Goal: Communication & Community: Share content

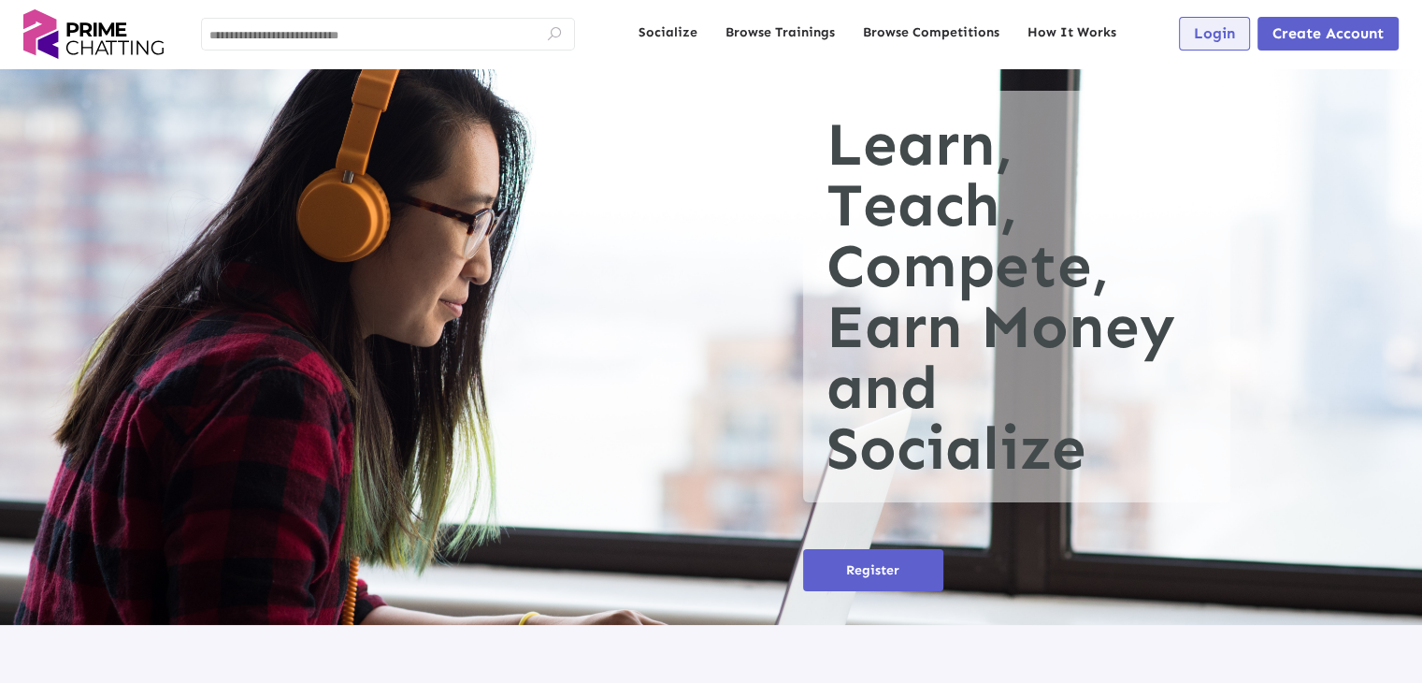
click at [1208, 38] on span "Login" at bounding box center [1214, 33] width 41 height 18
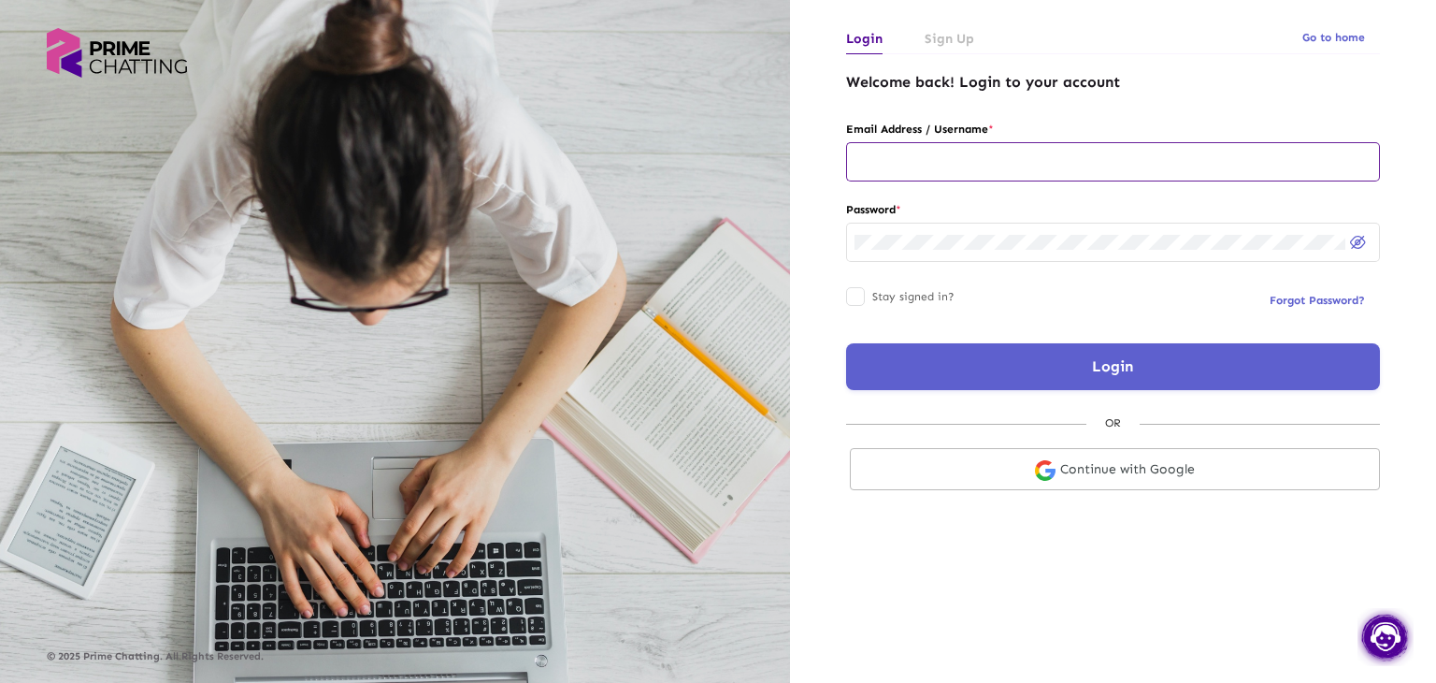
click at [898, 153] on div at bounding box center [1113, 160] width 517 height 42
click at [904, 171] on div at bounding box center [1113, 160] width 517 height 42
click at [939, 172] on div at bounding box center [1113, 160] width 517 height 42
click at [936, 162] on input "text" at bounding box center [1113, 161] width 517 height 15
type input "**********"
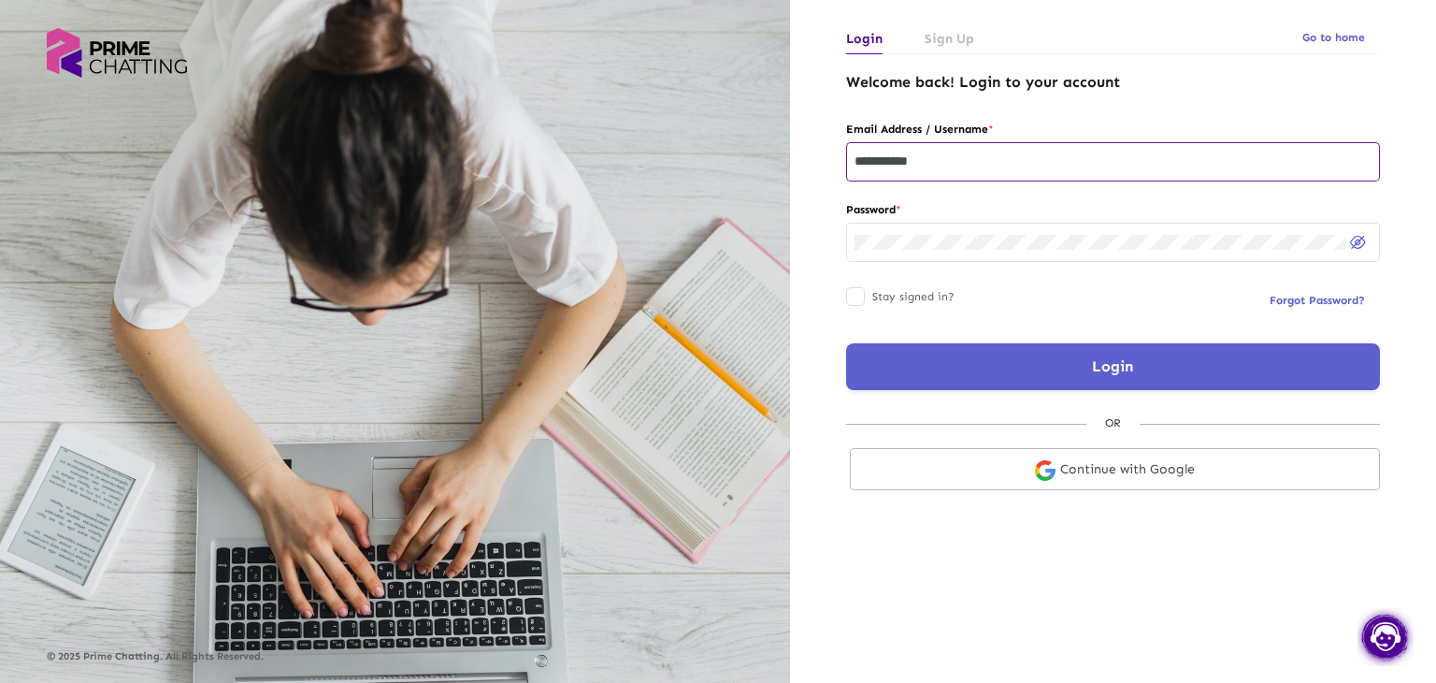
click at [1002, 383] on button "Login" at bounding box center [1113, 366] width 534 height 47
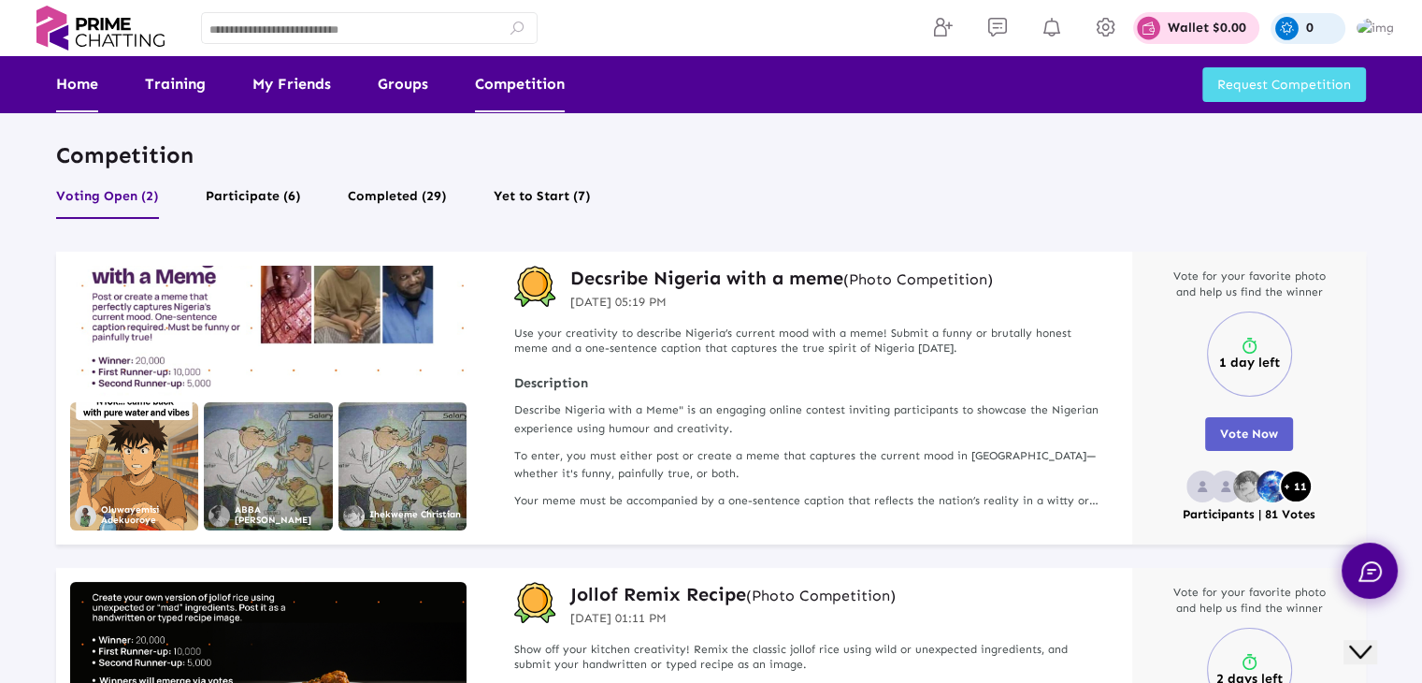
click at [86, 85] on link "Home" at bounding box center [77, 84] width 42 height 56
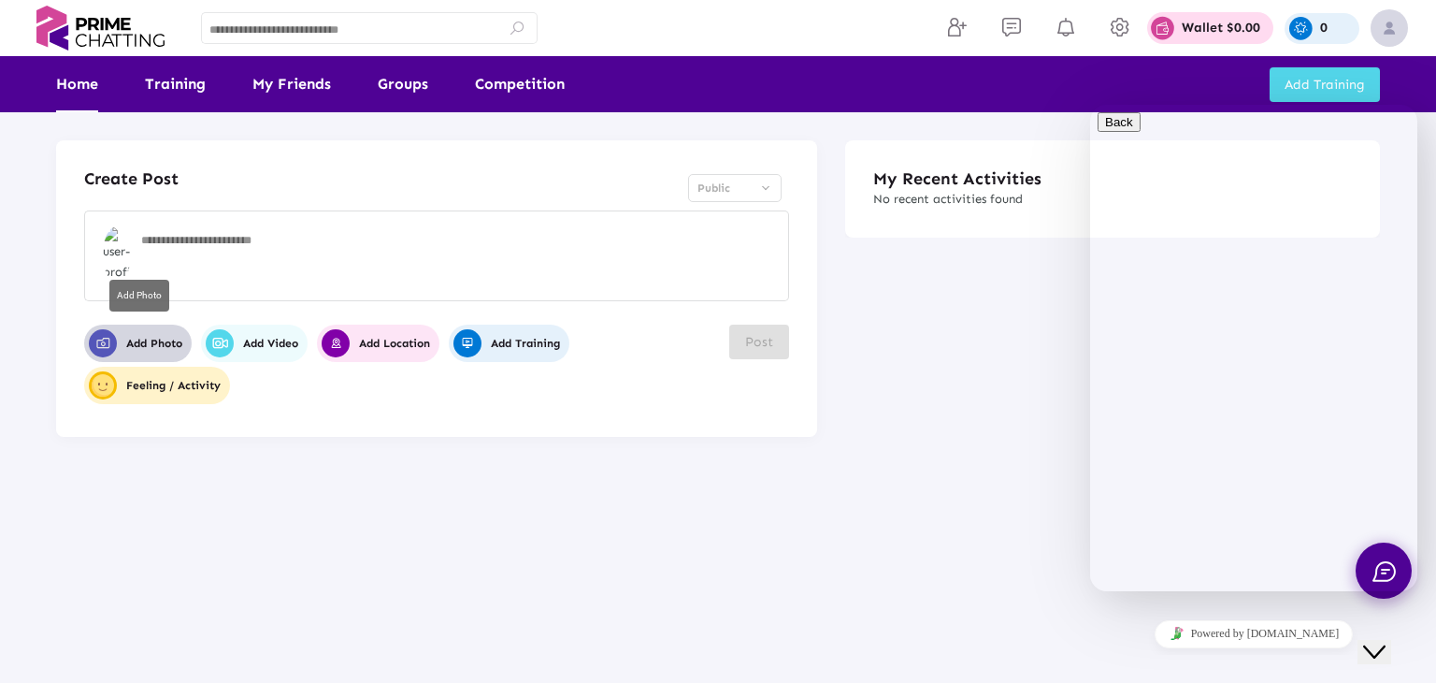
click at [122, 347] on span "Add Photo" at bounding box center [136, 343] width 94 height 28
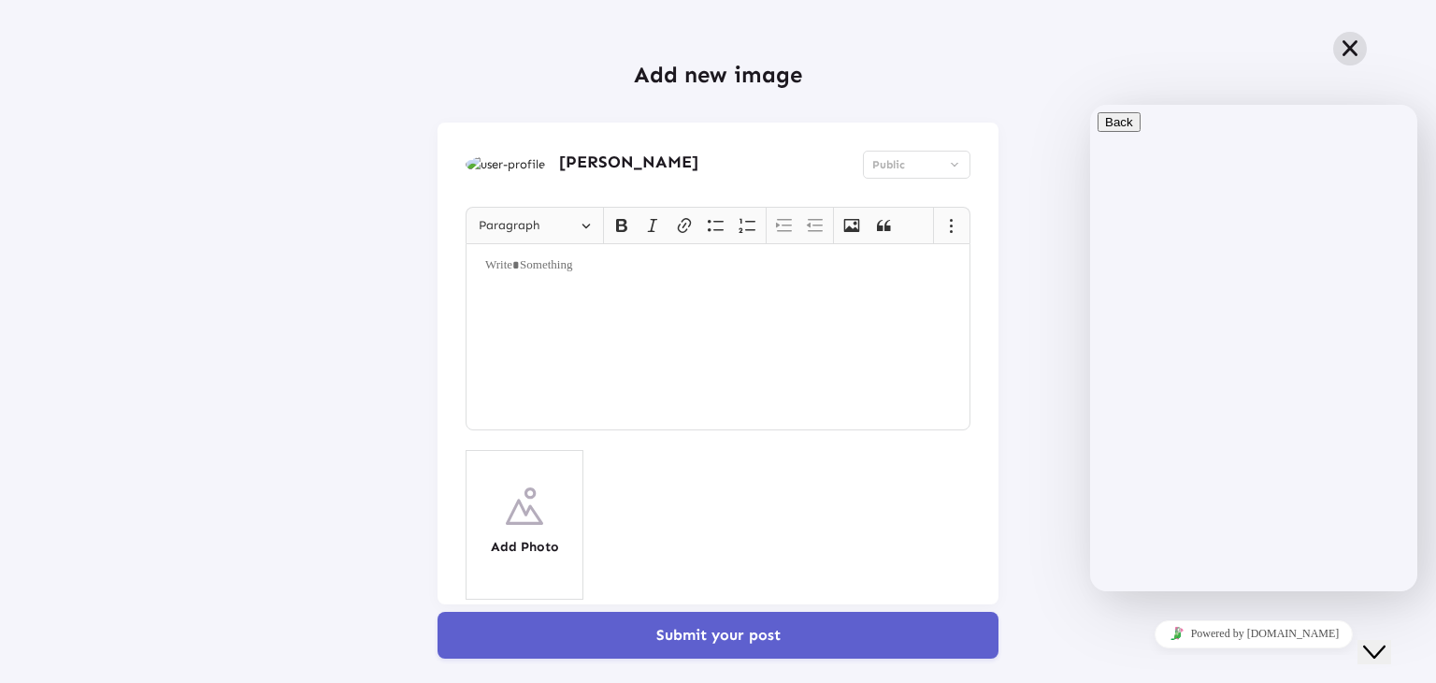
click at [1342, 49] on icon at bounding box center [1350, 48] width 22 height 21
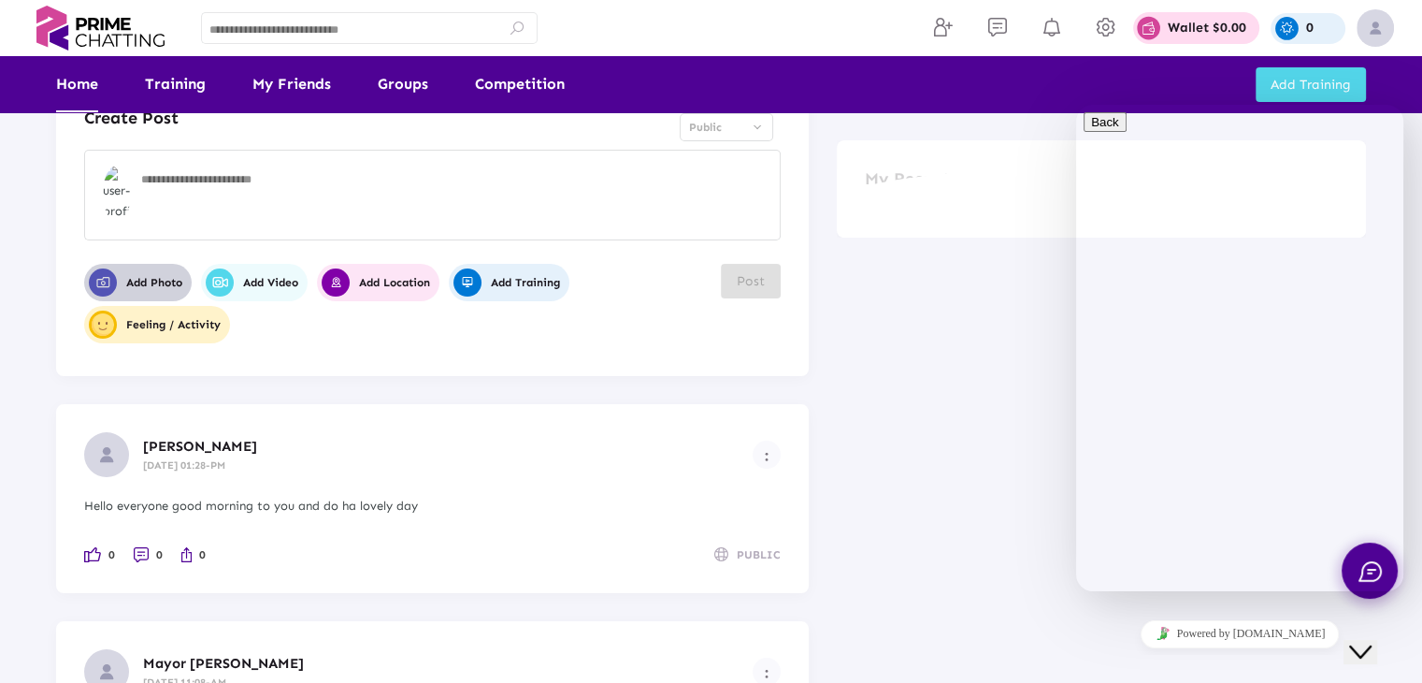
scroll to position [94, 0]
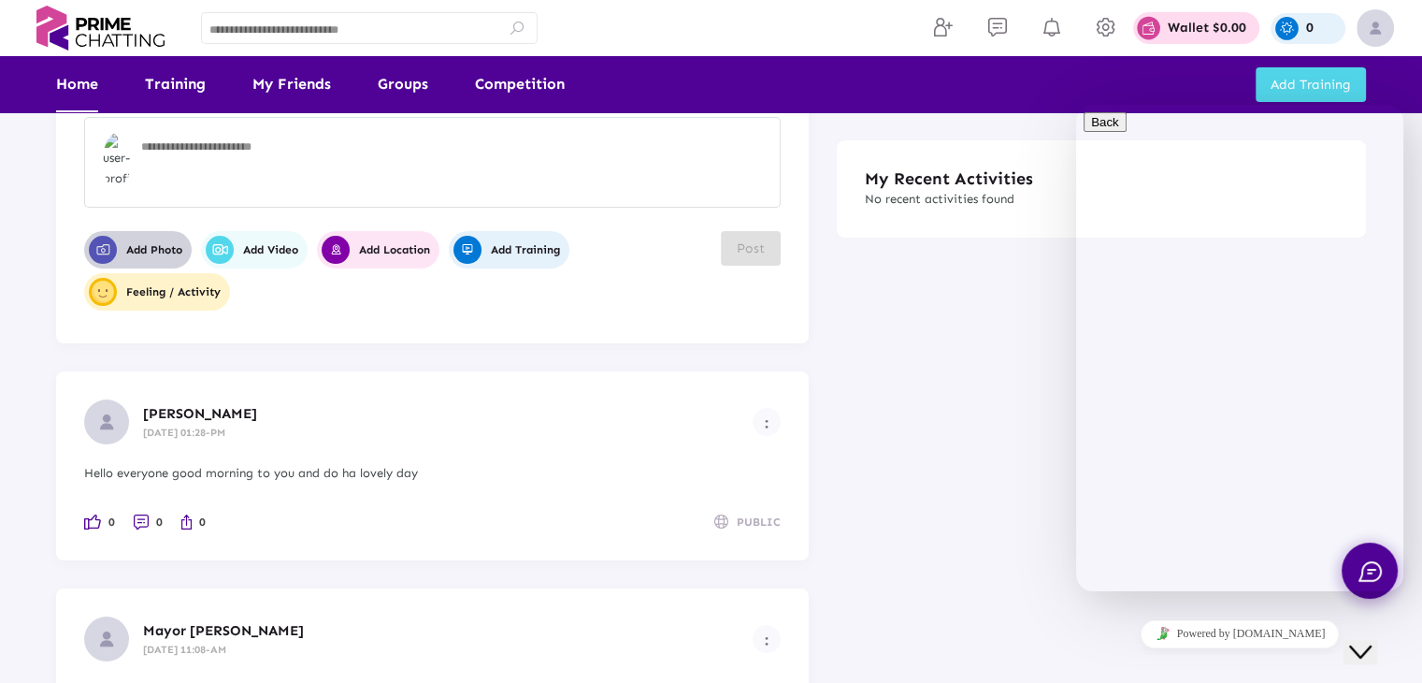
click at [180, 143] on textarea at bounding box center [456, 167] width 631 height 56
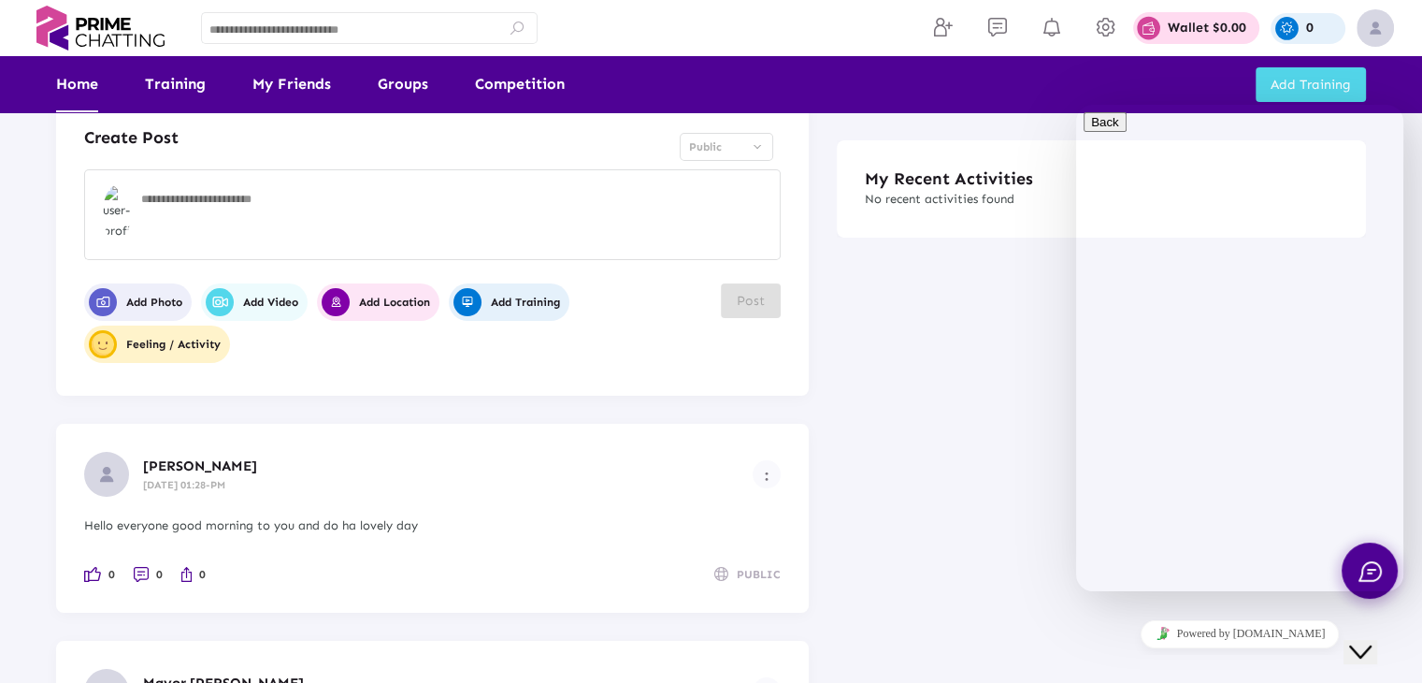
scroll to position [0, 0]
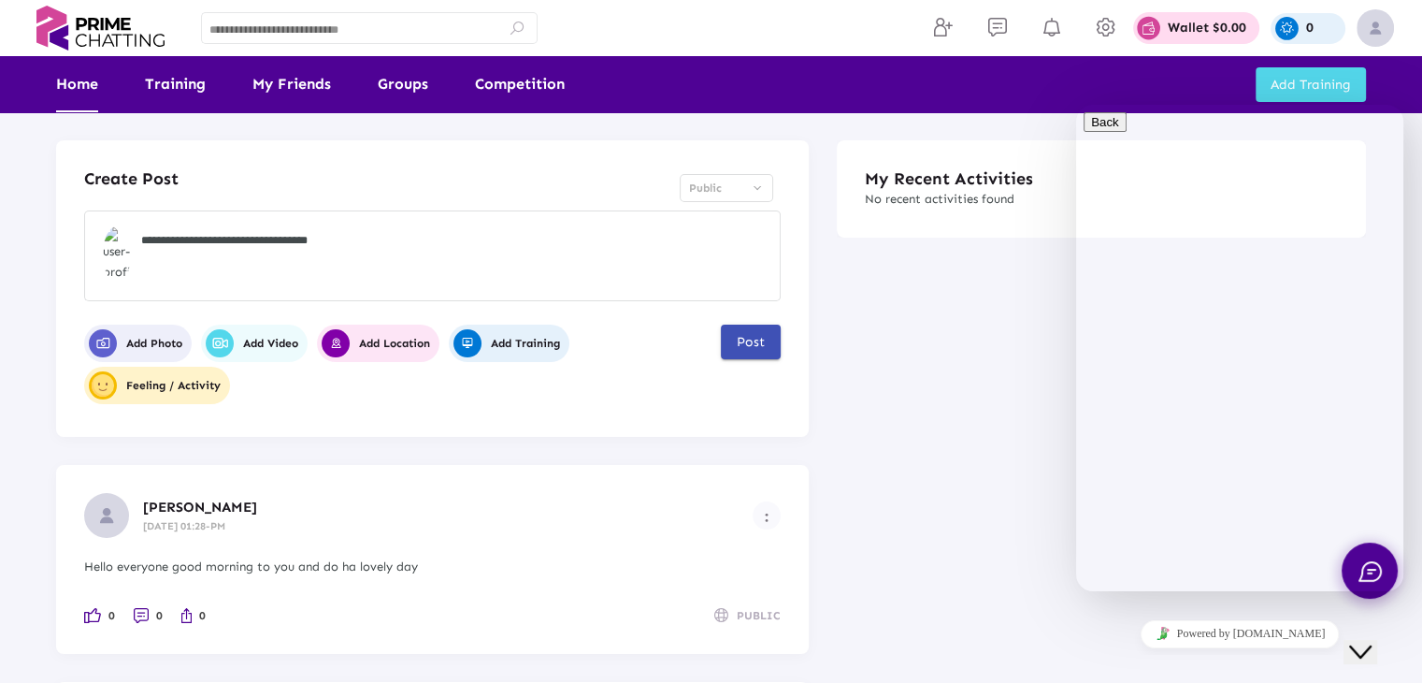
type textarea "**********"
click at [766, 351] on button "Post" at bounding box center [751, 341] width 60 height 35
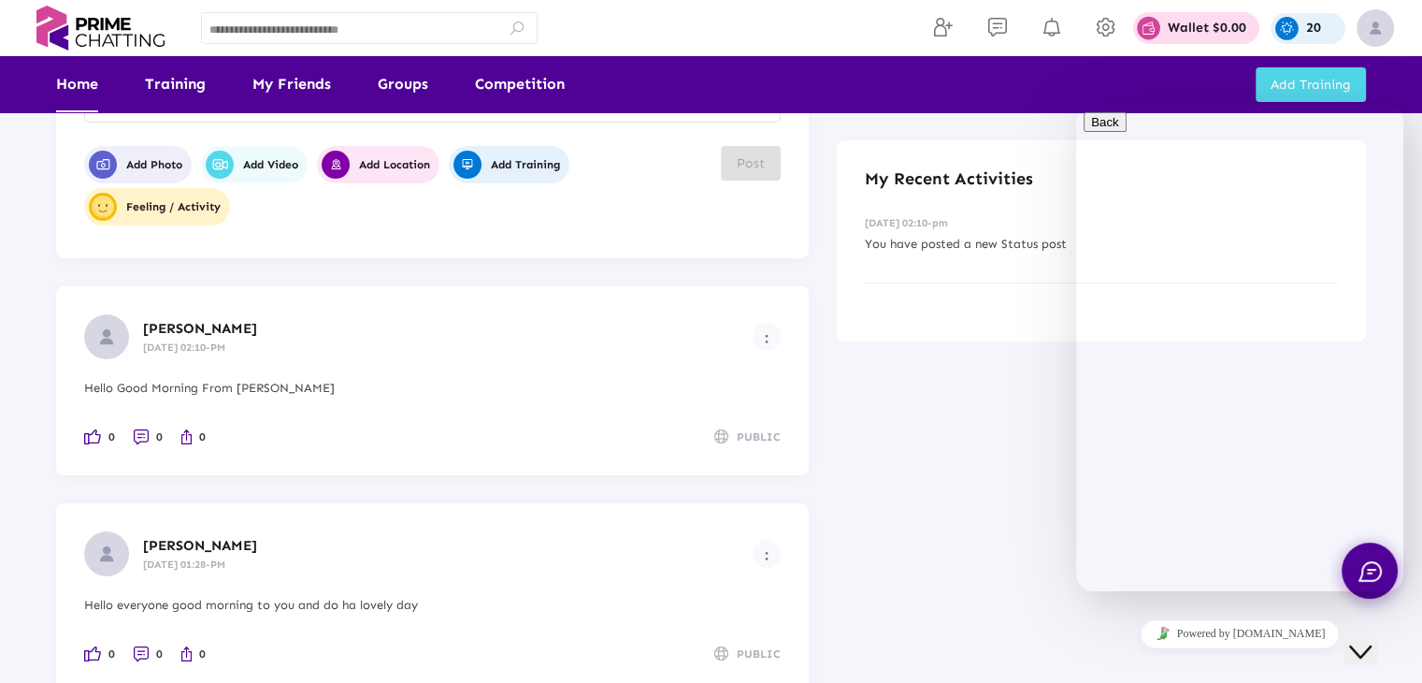
scroll to position [187, 0]
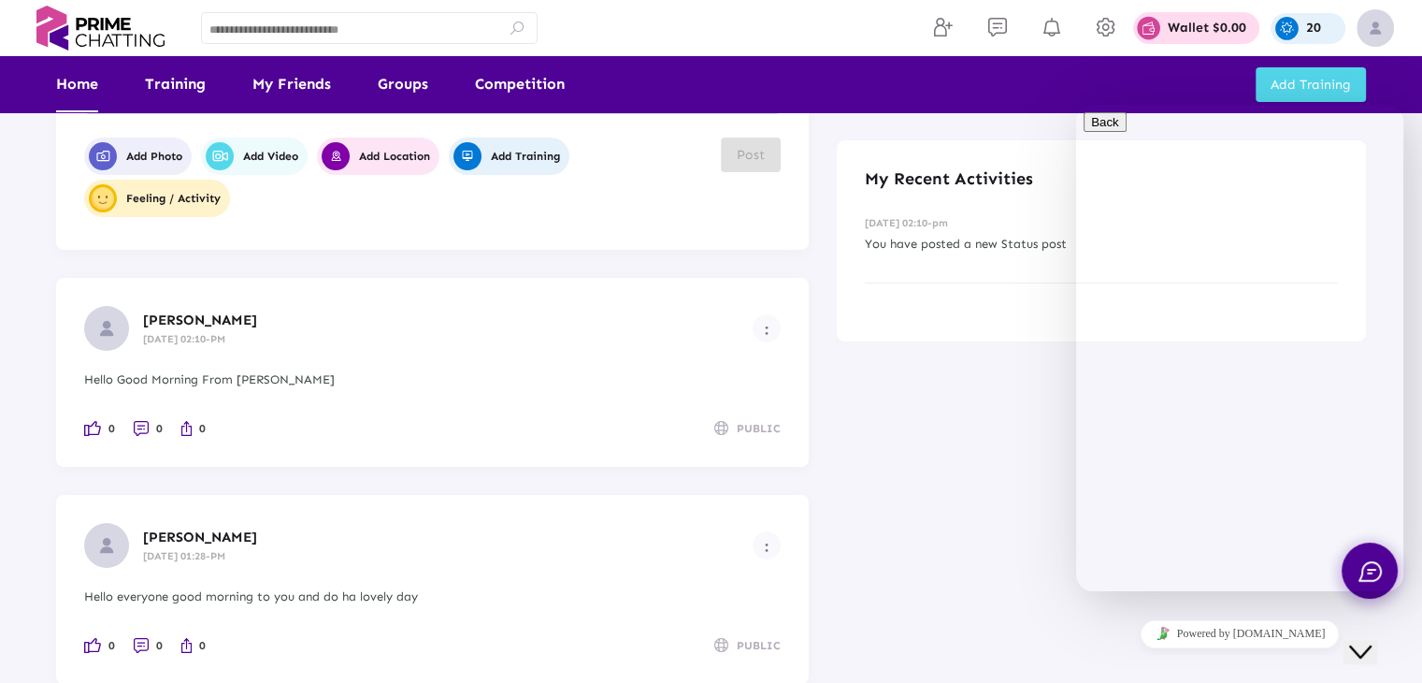
click at [1304, 25] on div "20" at bounding box center [1308, 28] width 75 height 31
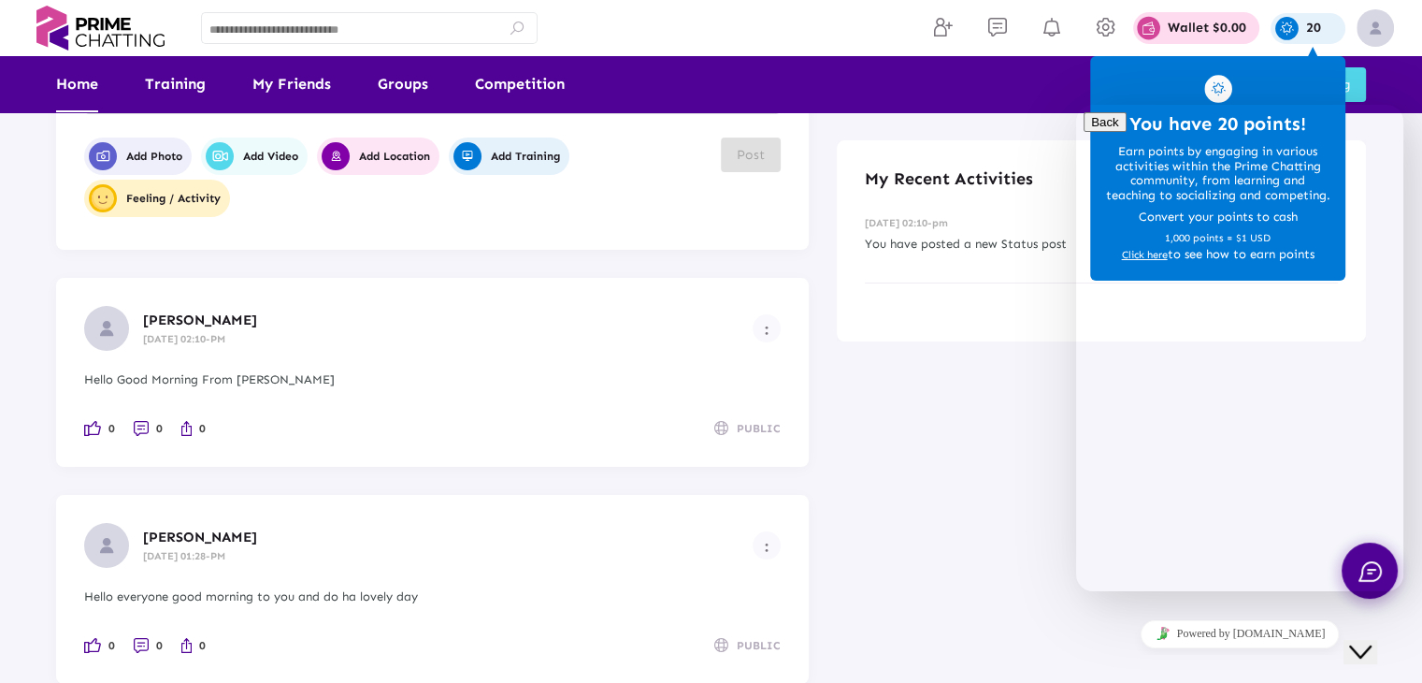
click at [1370, 645] on icon "Chat widget" at bounding box center [1360, 651] width 22 height 13
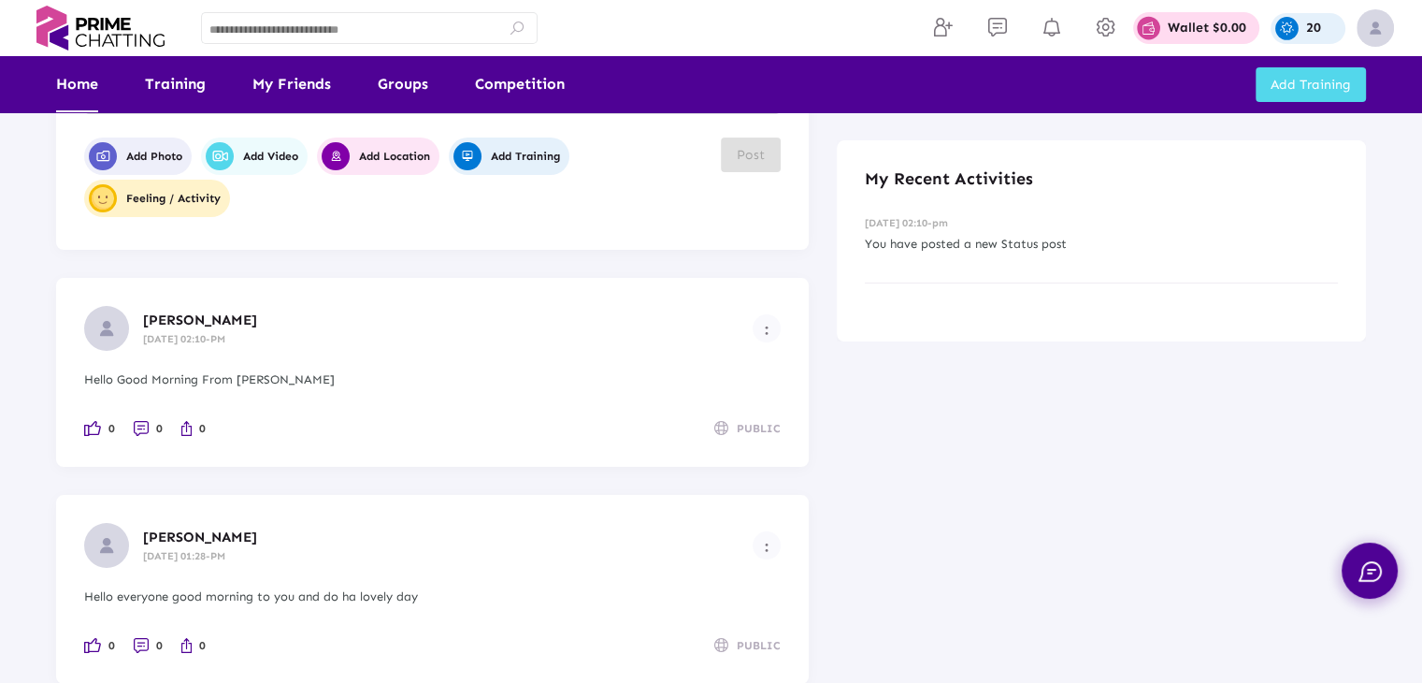
click at [1157, 248] on p "You have posted a new Status post" at bounding box center [1101, 244] width 473 height 21
